Goal: Information Seeking & Learning: Understand process/instructions

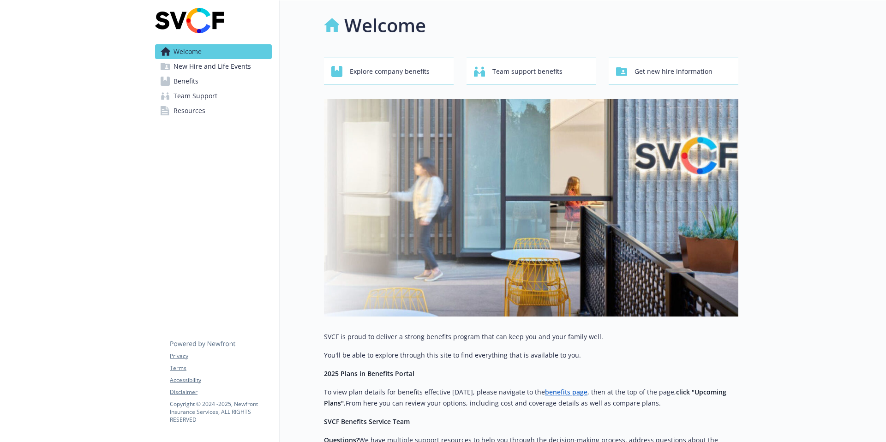
scroll to position [2, 0]
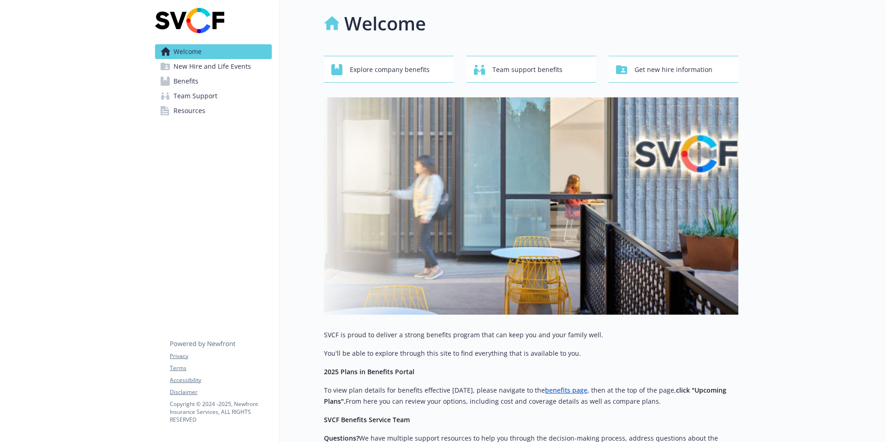
click at [234, 69] on span "New Hire and Life Events" at bounding box center [213, 66] width 78 height 15
